Goal: Information Seeking & Learning: Stay updated

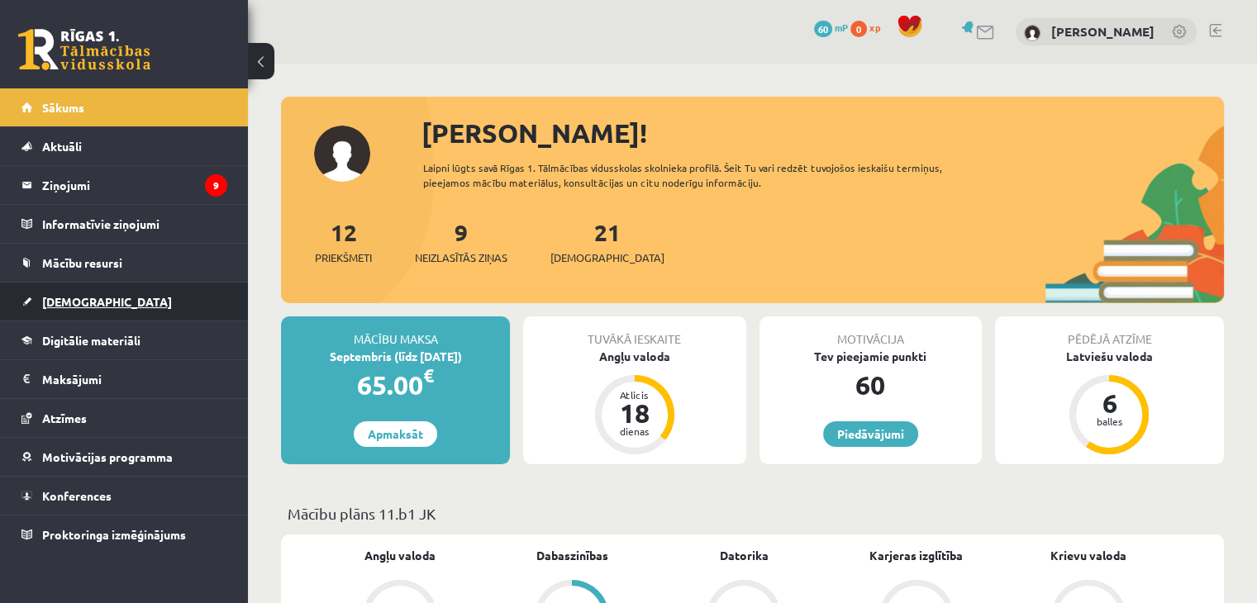
click at [79, 291] on link "[DEMOGRAPHIC_DATA]" at bounding box center [124, 302] width 206 height 38
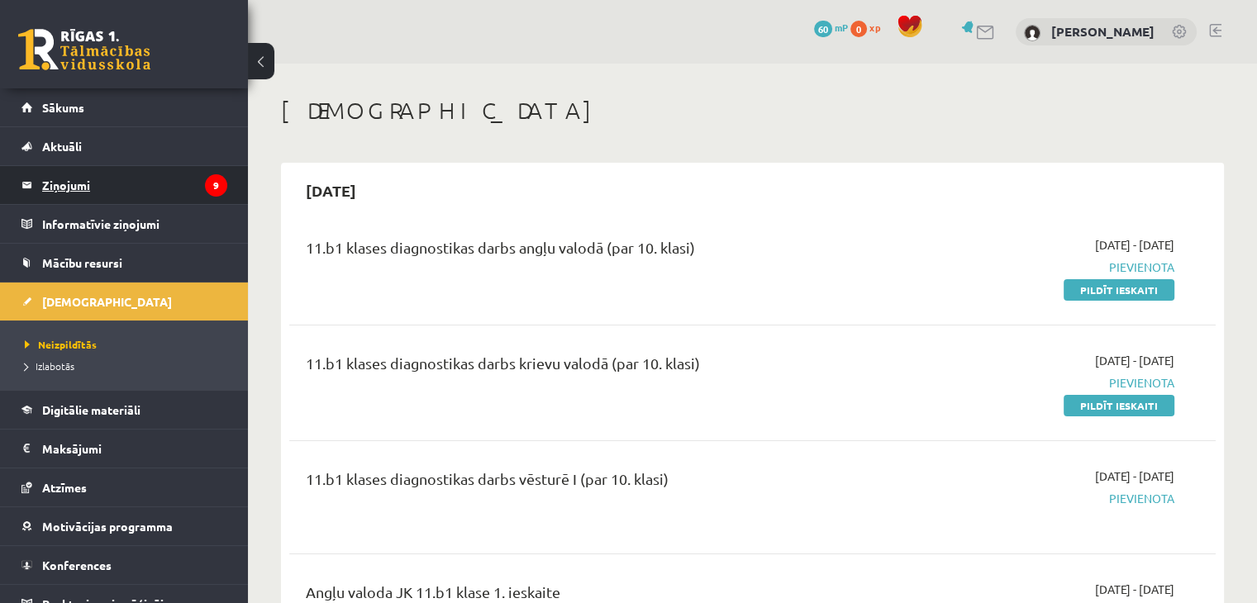
click at [185, 173] on legend "Ziņojumi 9" at bounding box center [134, 185] width 185 height 38
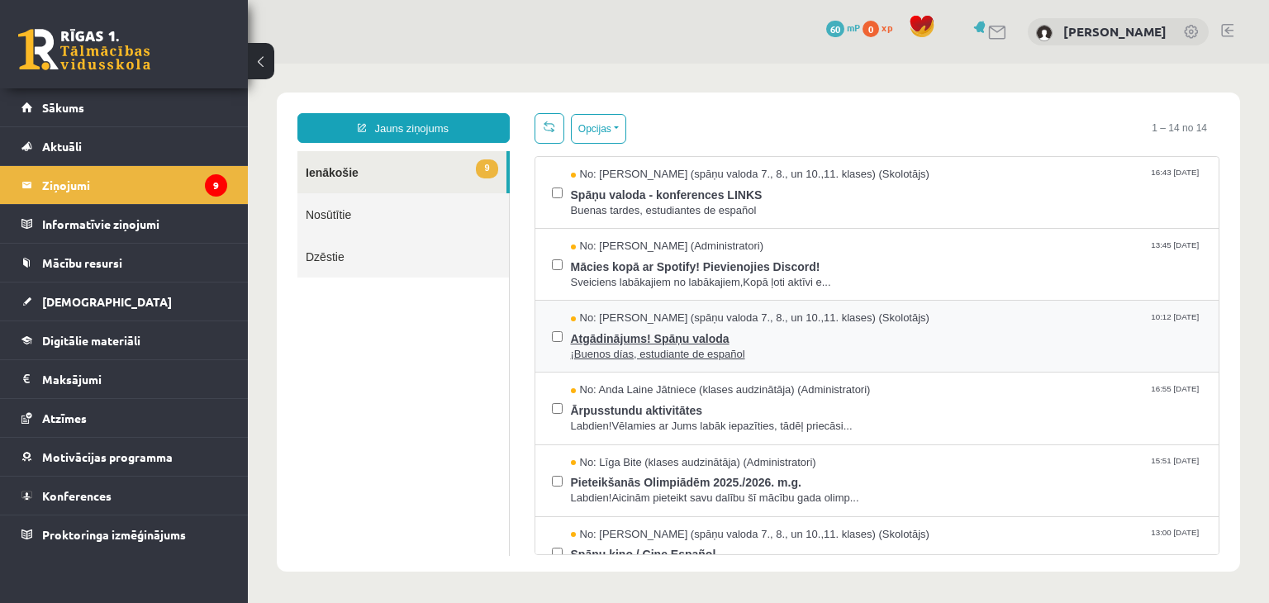
click at [708, 347] on span "¡Buenos días, estudiante de español" at bounding box center [887, 355] width 632 height 16
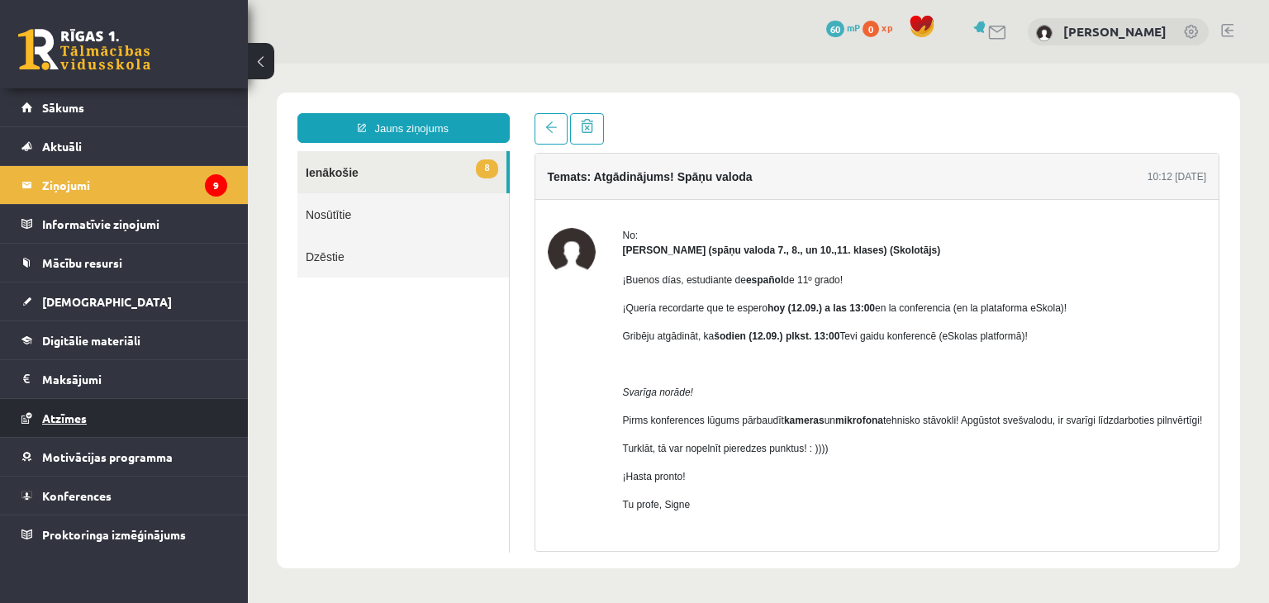
click at [63, 411] on span "Atzīmes" at bounding box center [64, 418] width 45 height 15
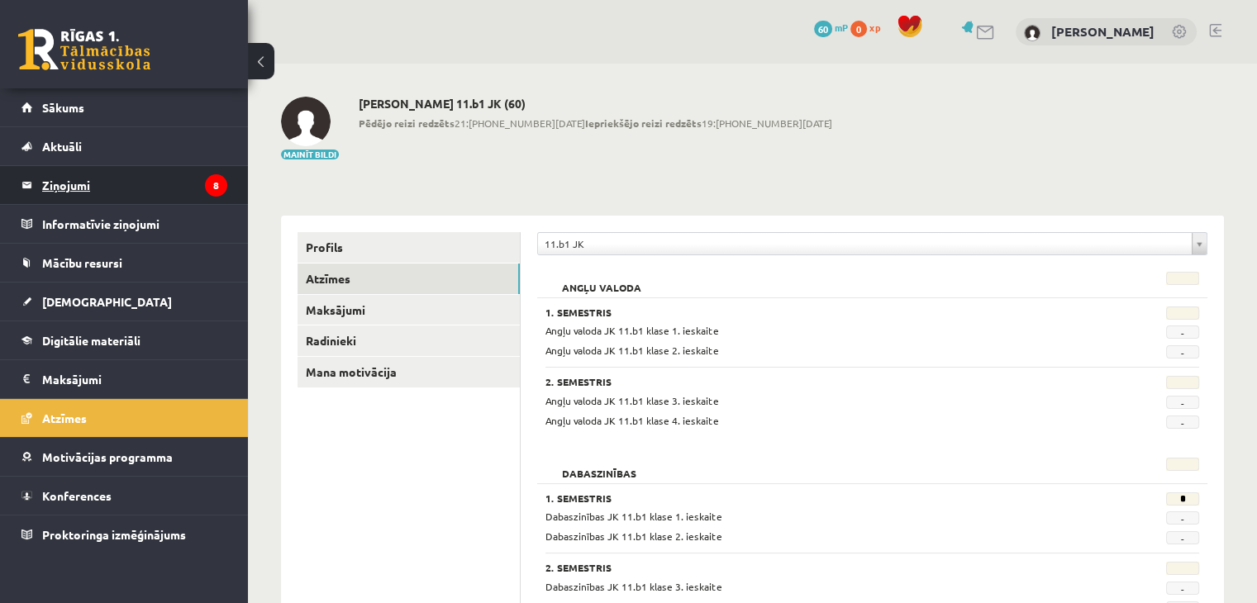
click at [44, 189] on legend "Ziņojumi 8" at bounding box center [134, 185] width 185 height 38
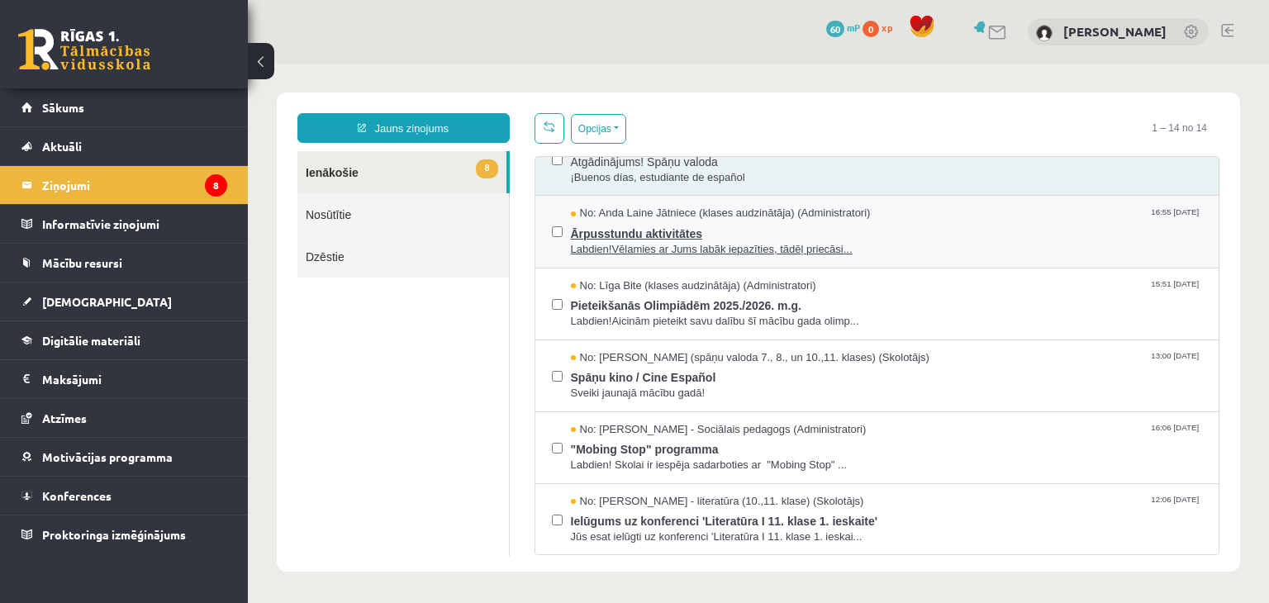
scroll to position [248, 0]
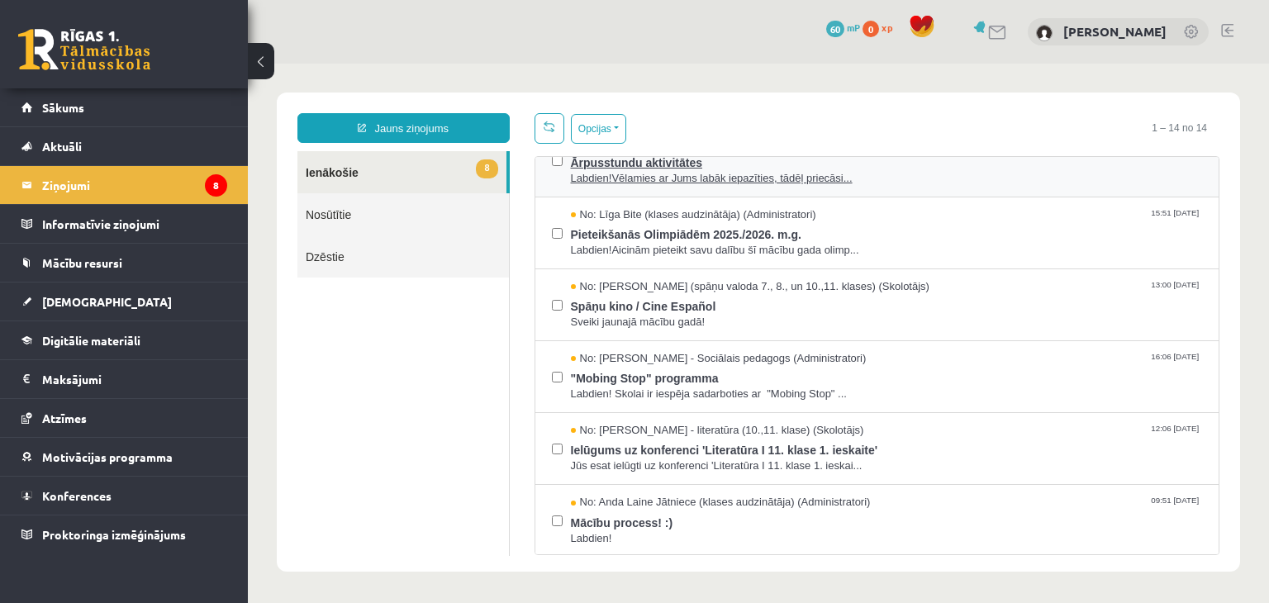
click at [654, 174] on span "Labdien!Vēlamies ar Jums labāk iepazīties, tādēļ priecāsi..." at bounding box center [887, 179] width 632 height 16
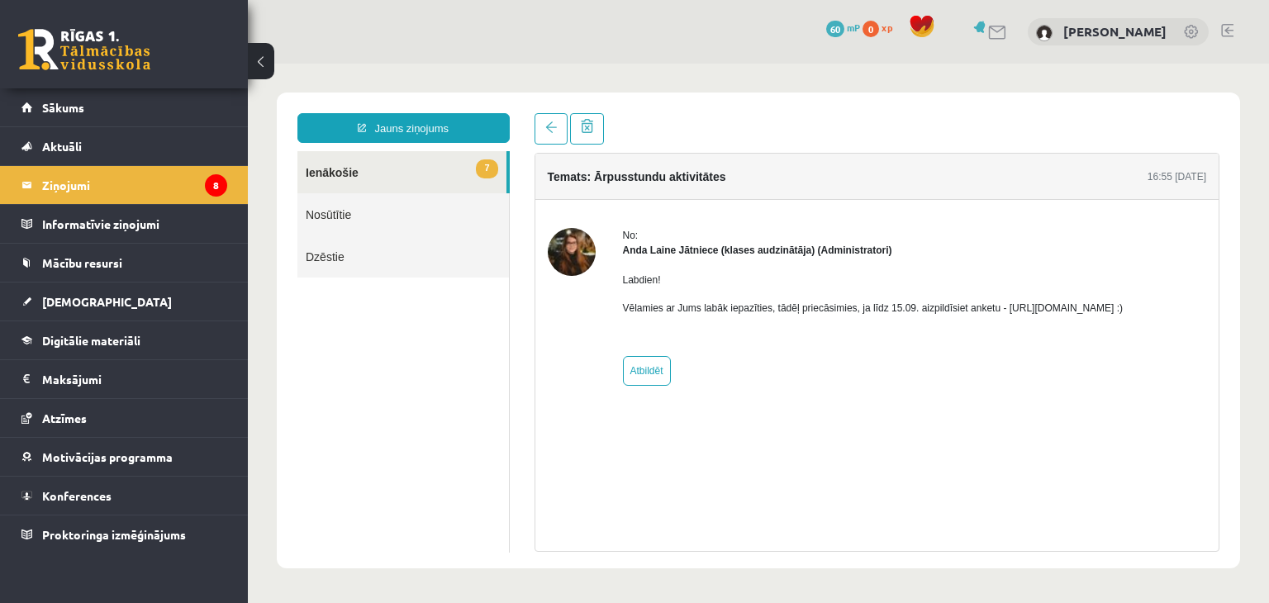
scroll to position [0, 0]
click at [320, 178] on link "7 Ienākošie" at bounding box center [401, 172] width 209 height 42
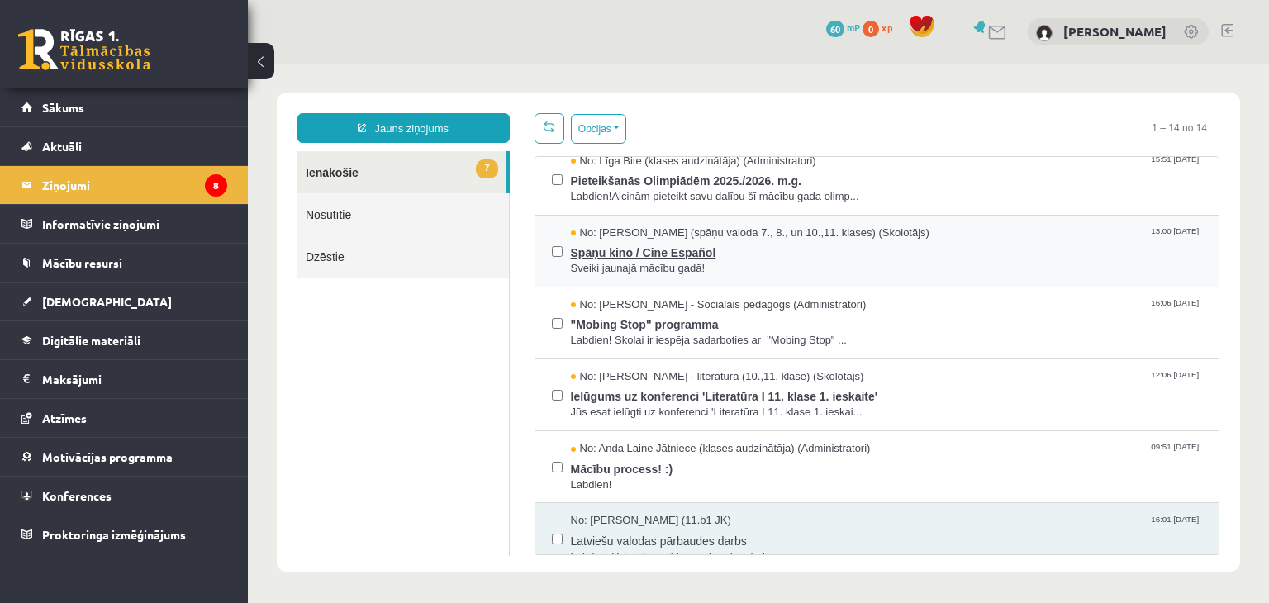
scroll to position [330, 0]
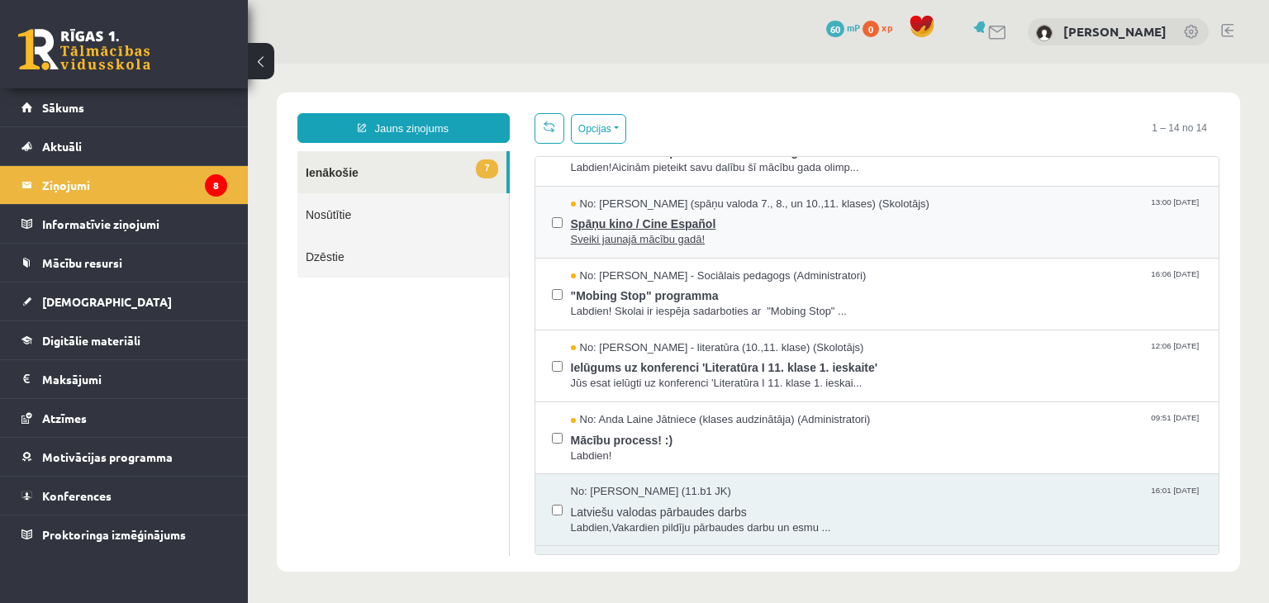
click at [673, 221] on span "Spāņu kino / Cine Español" at bounding box center [887, 221] width 632 height 21
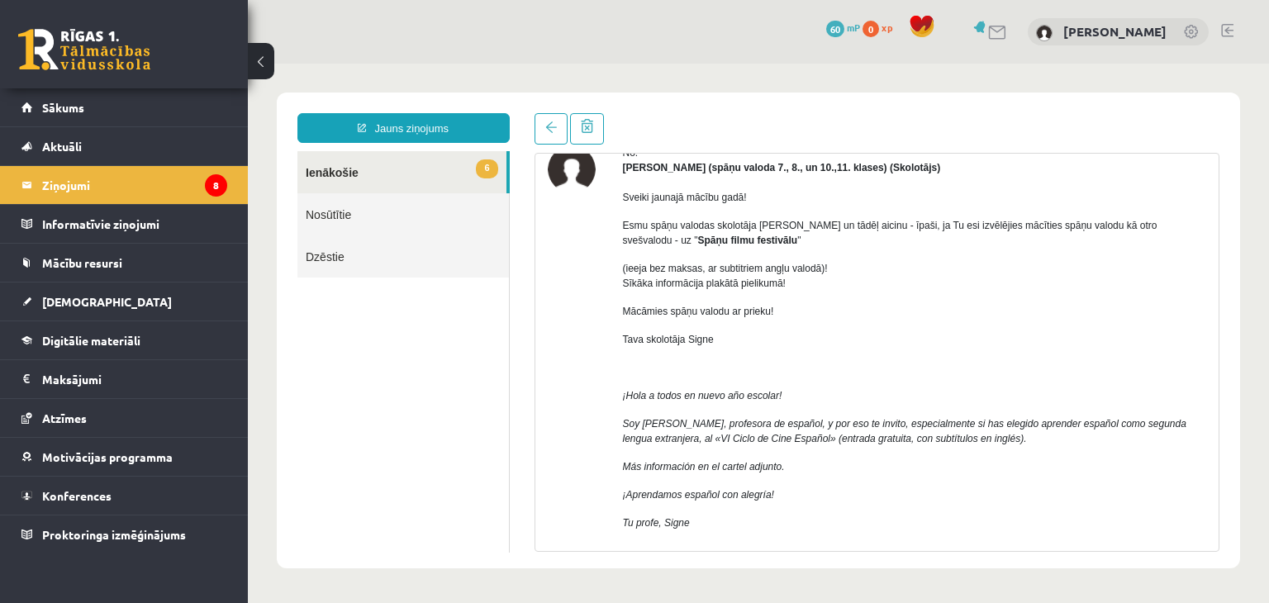
scroll to position [165, 0]
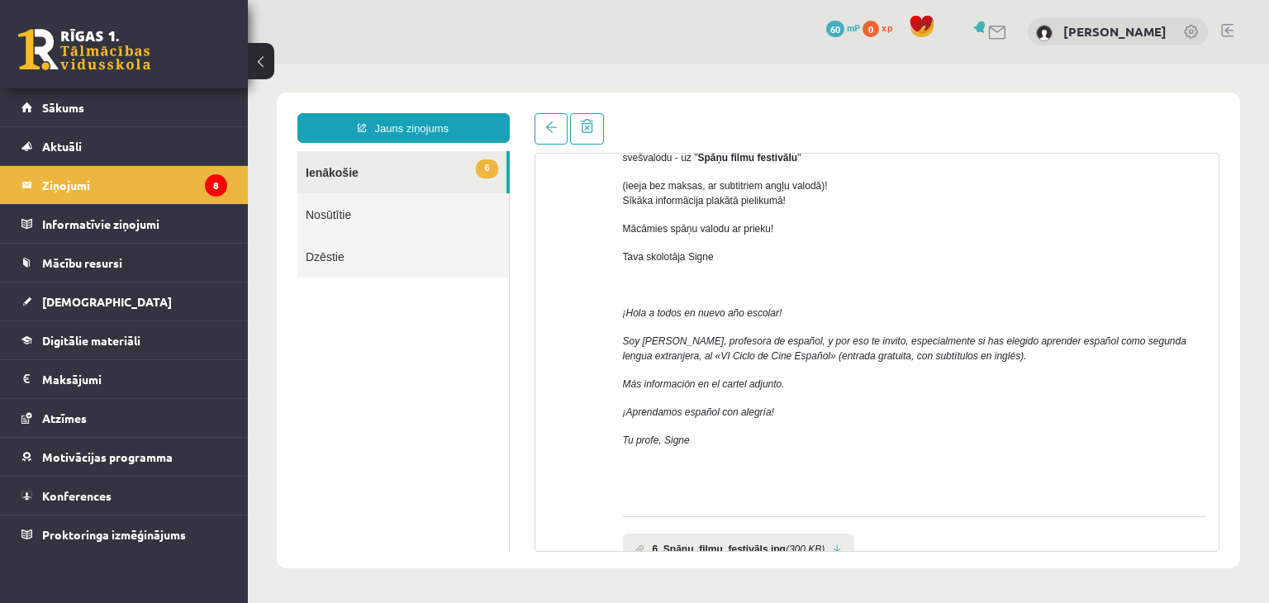
click at [368, 167] on link "6 Ienākošie" at bounding box center [401, 172] width 209 height 42
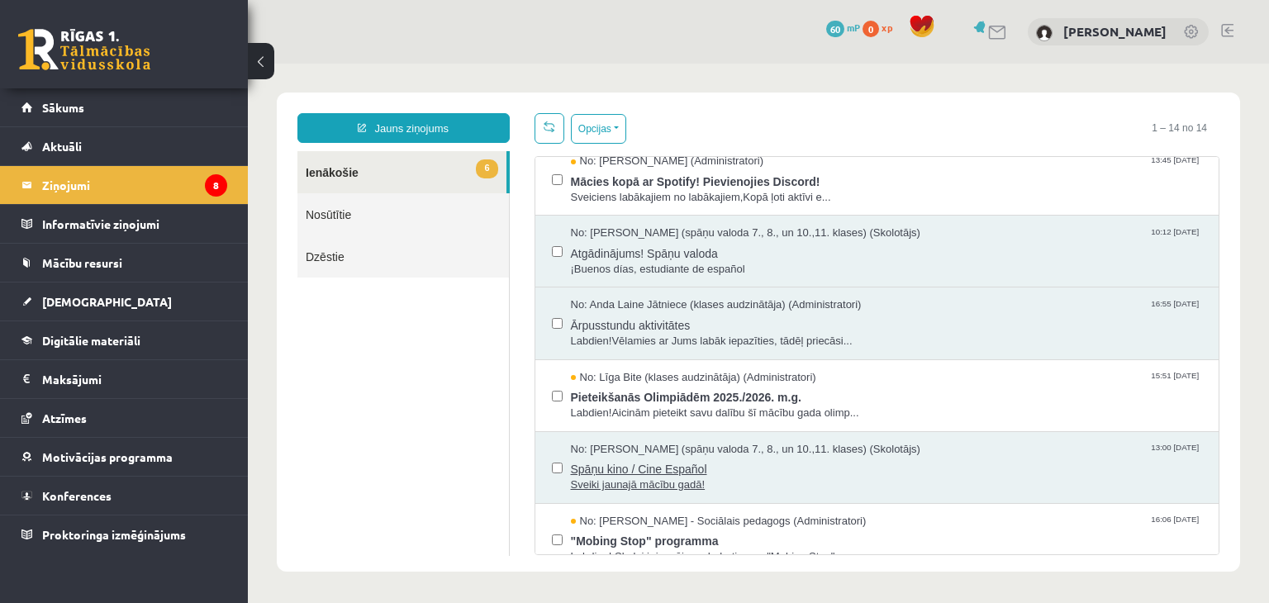
scroll to position [83, 0]
click at [720, 324] on span "Ārpusstundu aktivitātes" at bounding box center [887, 326] width 632 height 21
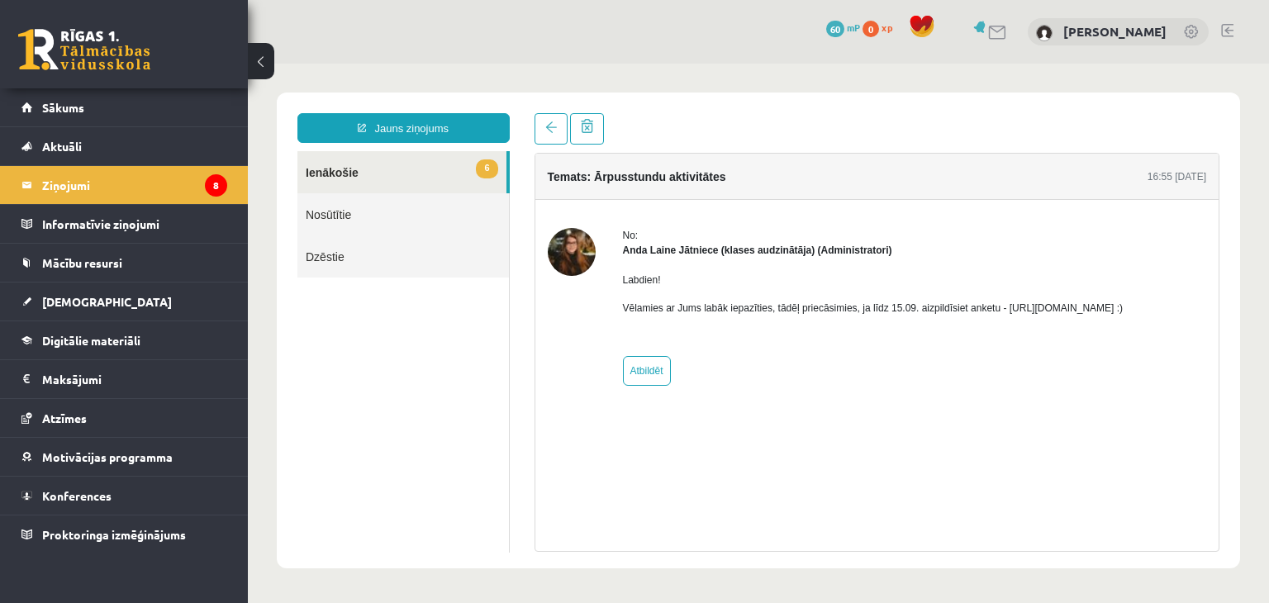
scroll to position [0, 0]
click at [397, 181] on link "6 Ienākošie" at bounding box center [401, 172] width 209 height 42
click at [357, 173] on link "6 Ienākošie" at bounding box center [401, 172] width 209 height 42
click at [340, 165] on link "6 Ienākošie" at bounding box center [401, 172] width 209 height 42
click at [88, 176] on legend "Ziņojumi 8" at bounding box center [134, 185] width 185 height 38
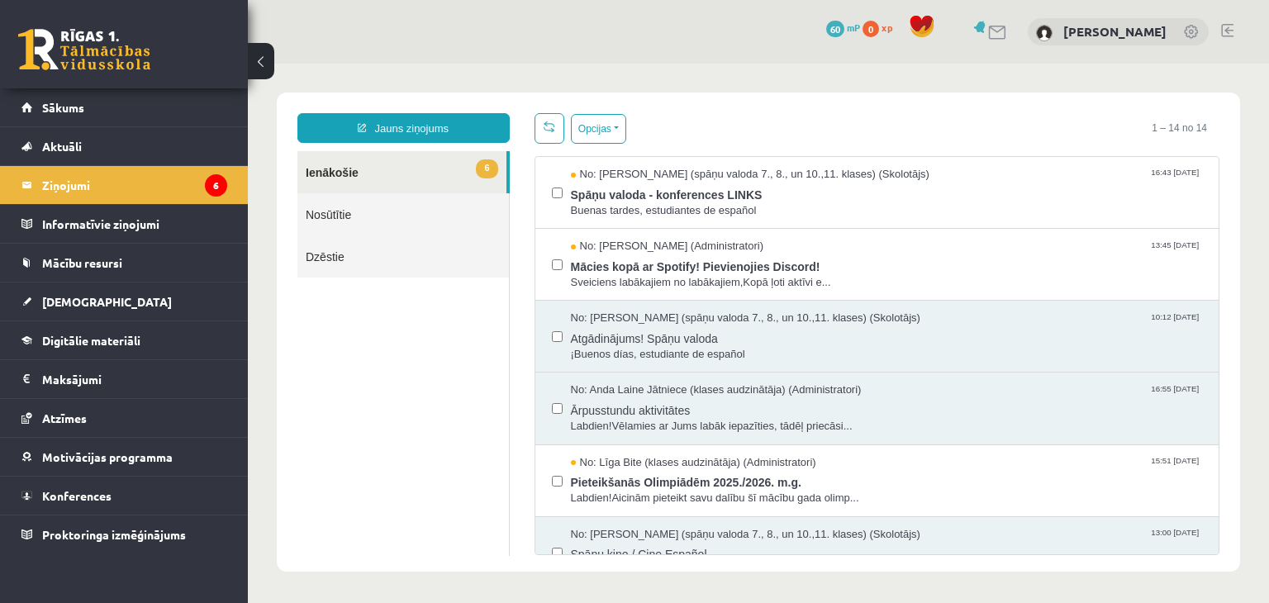
click at [267, 51] on button at bounding box center [261, 61] width 26 height 36
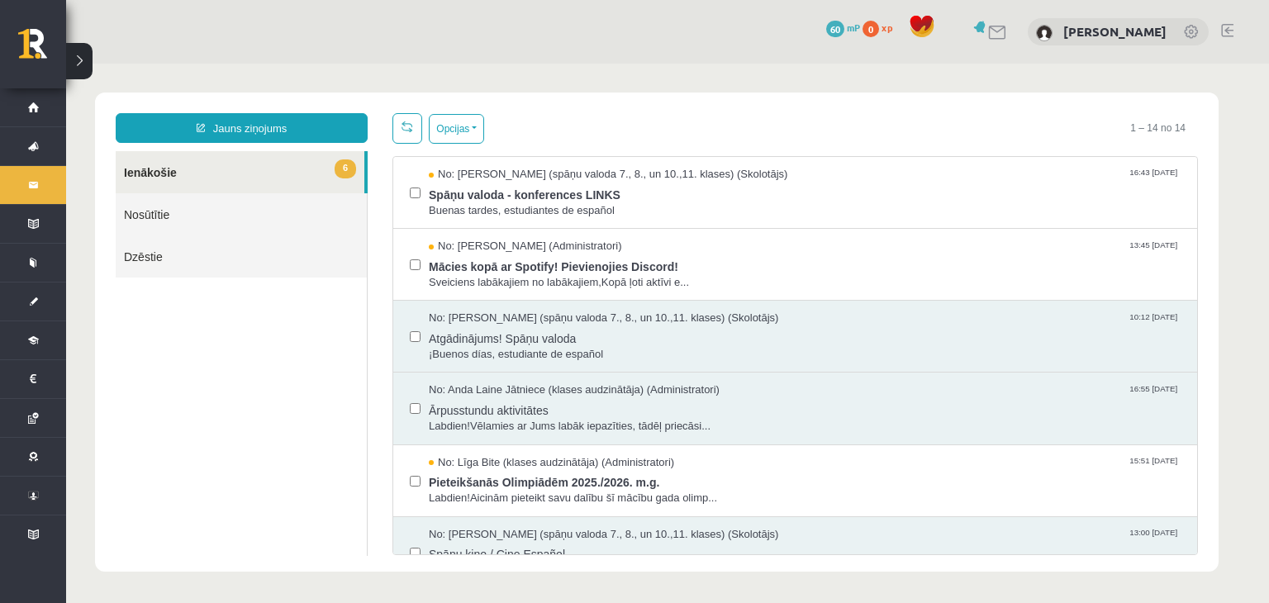
click at [879, 24] on span "0" at bounding box center [871, 29] width 17 height 17
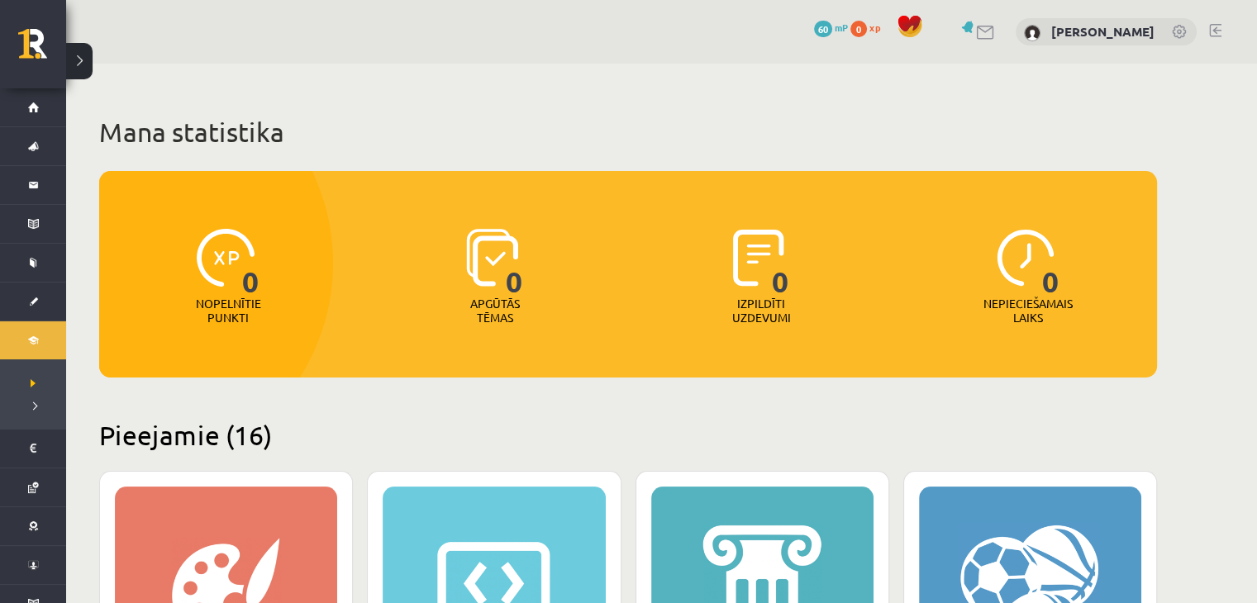
click at [832, 24] on span "60" at bounding box center [823, 29] width 18 height 17
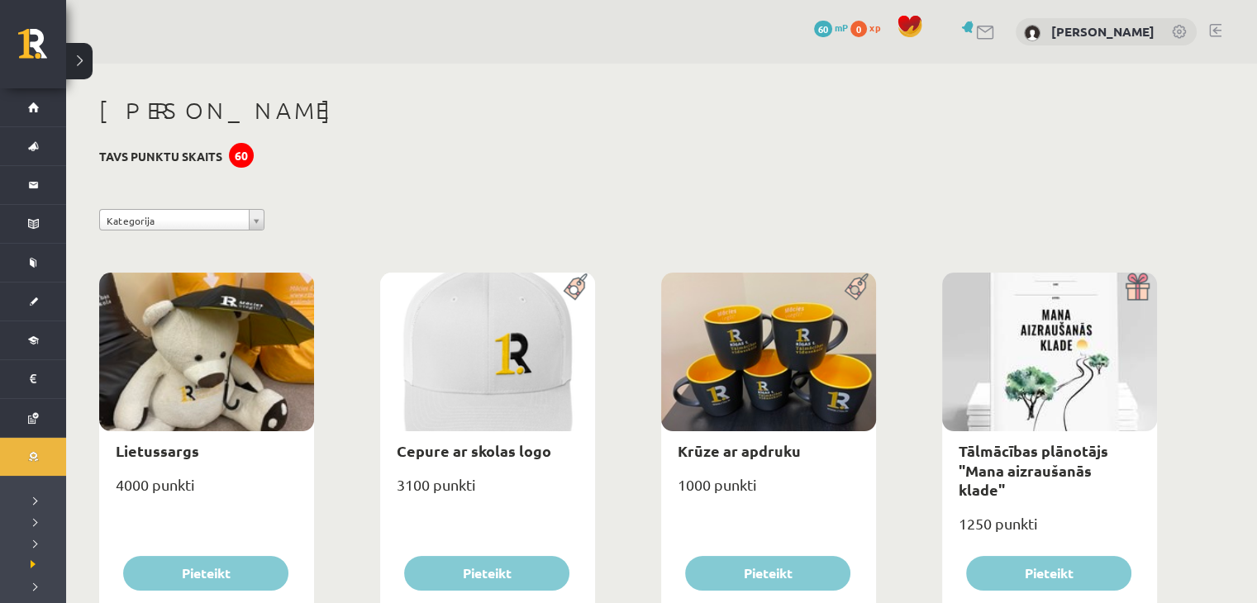
click at [996, 31] on link at bounding box center [986, 33] width 20 height 14
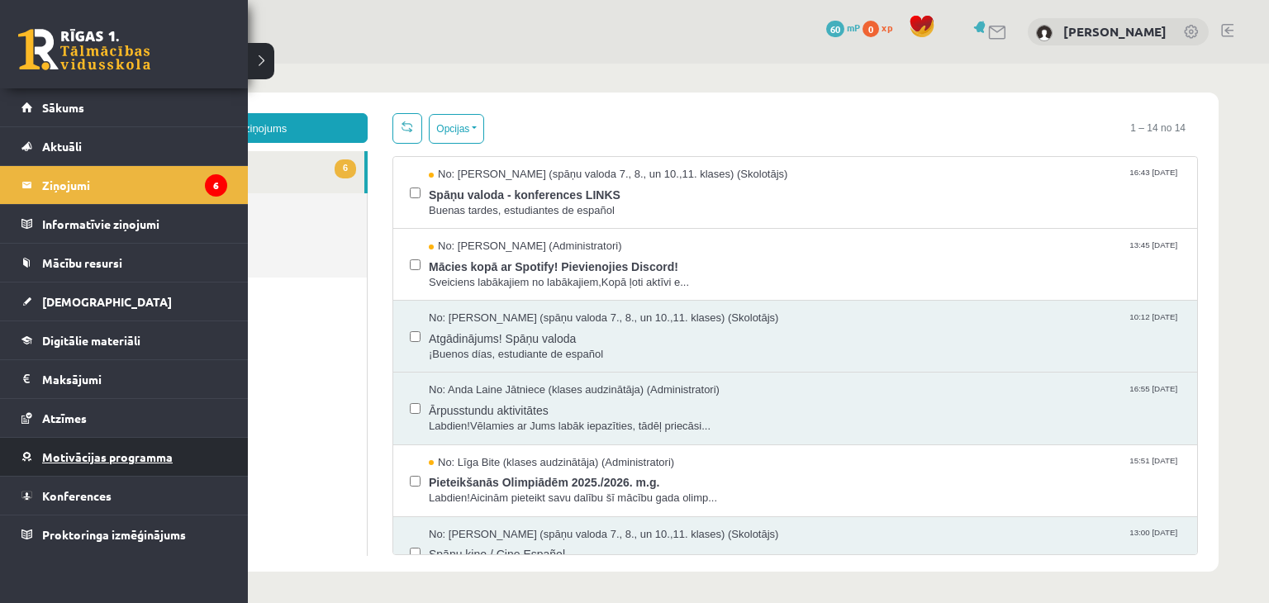
click at [78, 454] on span "Motivācijas programma" at bounding box center [107, 456] width 131 height 15
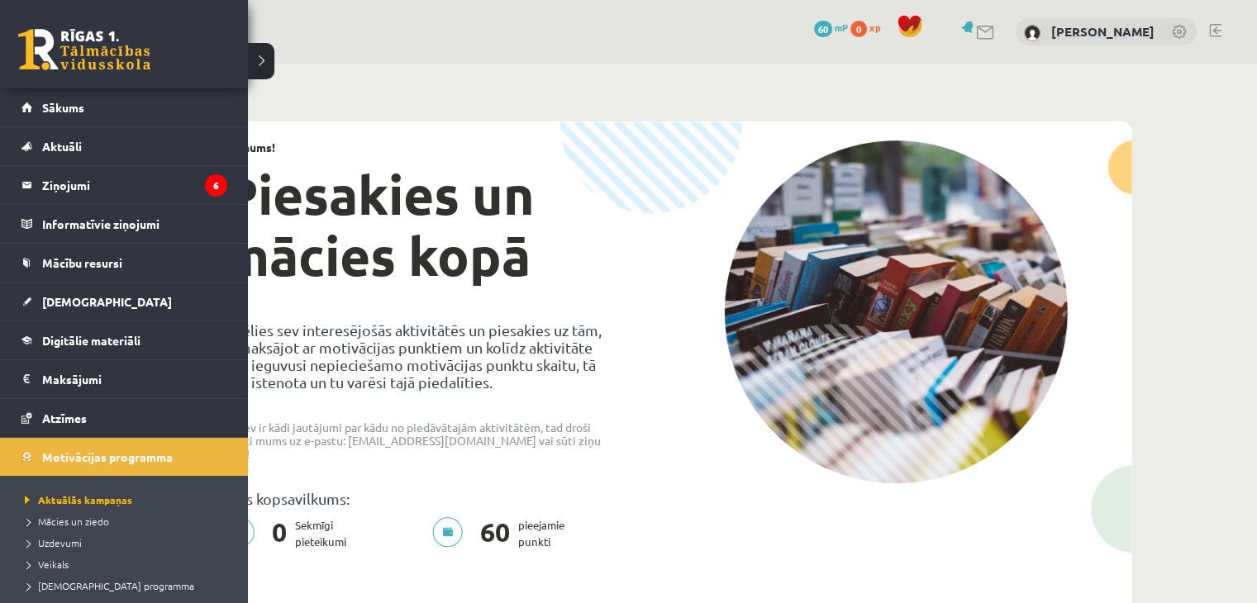
click at [52, 42] on link at bounding box center [84, 49] width 132 height 41
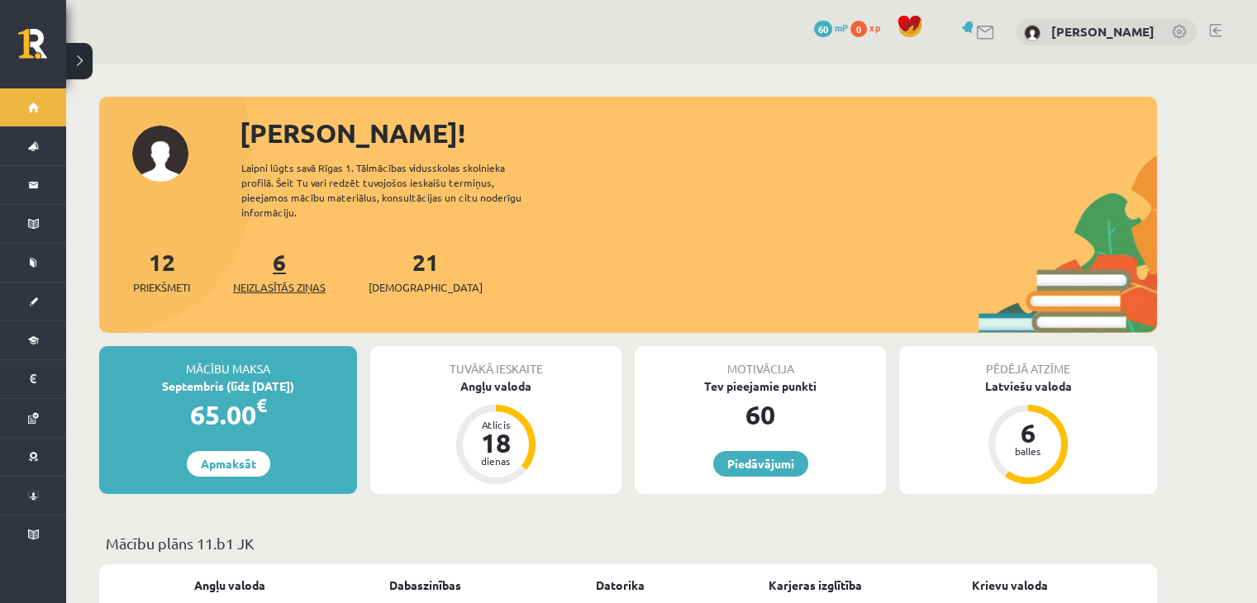
click at [278, 279] on span "Neizlasītās ziņas" at bounding box center [279, 287] width 93 height 17
